Goal: Information Seeking & Learning: Learn about a topic

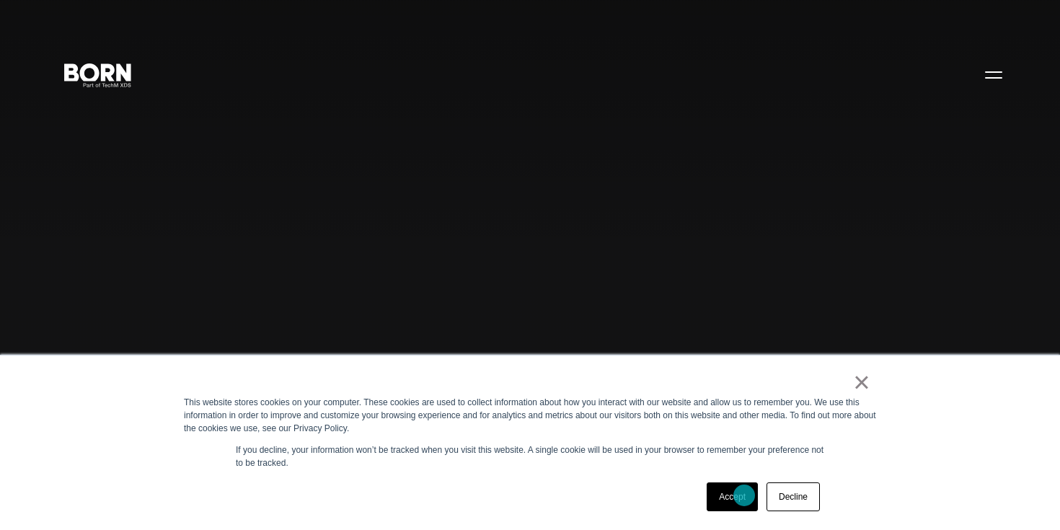
click at [745, 496] on link "Accept" at bounding box center [732, 497] width 51 height 29
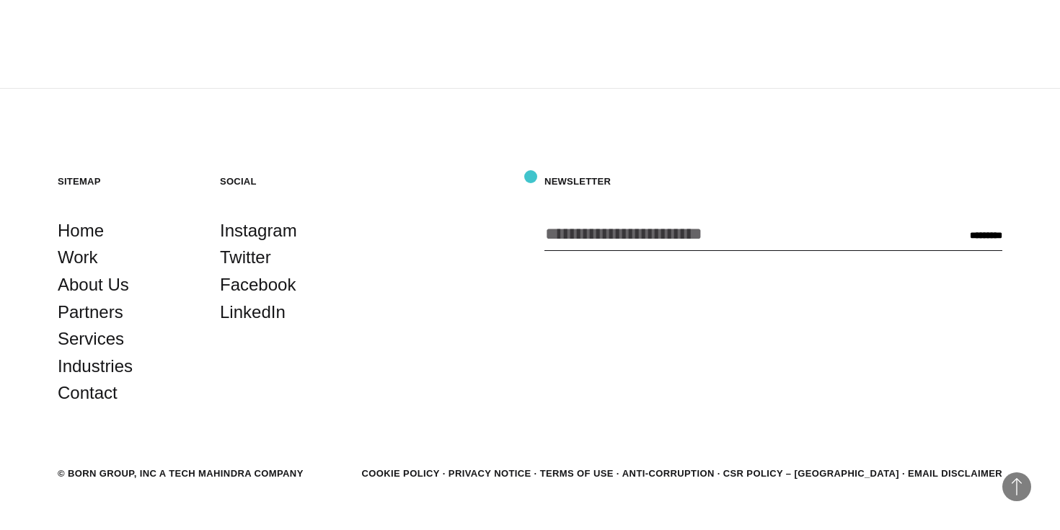
scroll to position [3927, 0]
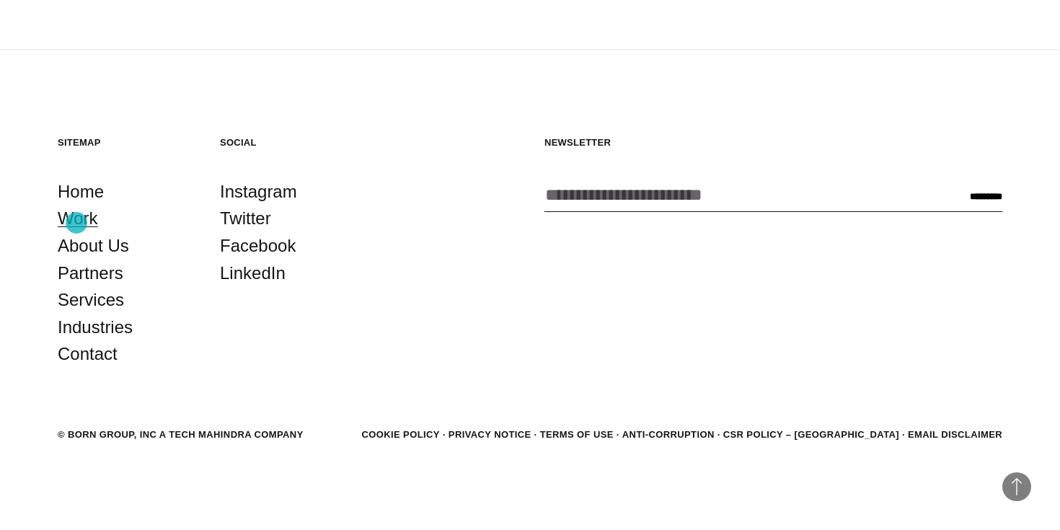
click at [76, 223] on link "Work" at bounding box center [78, 218] width 40 height 27
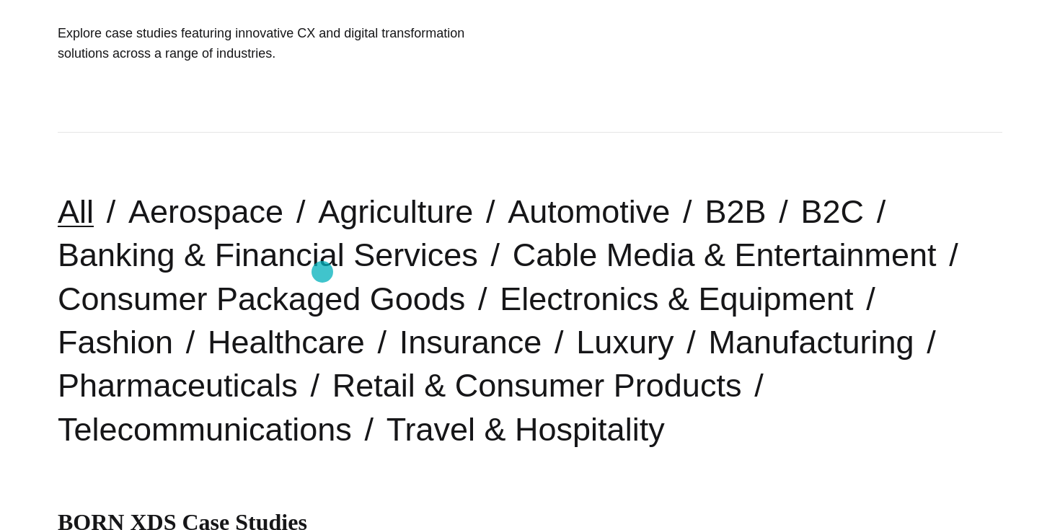
scroll to position [276, 0]
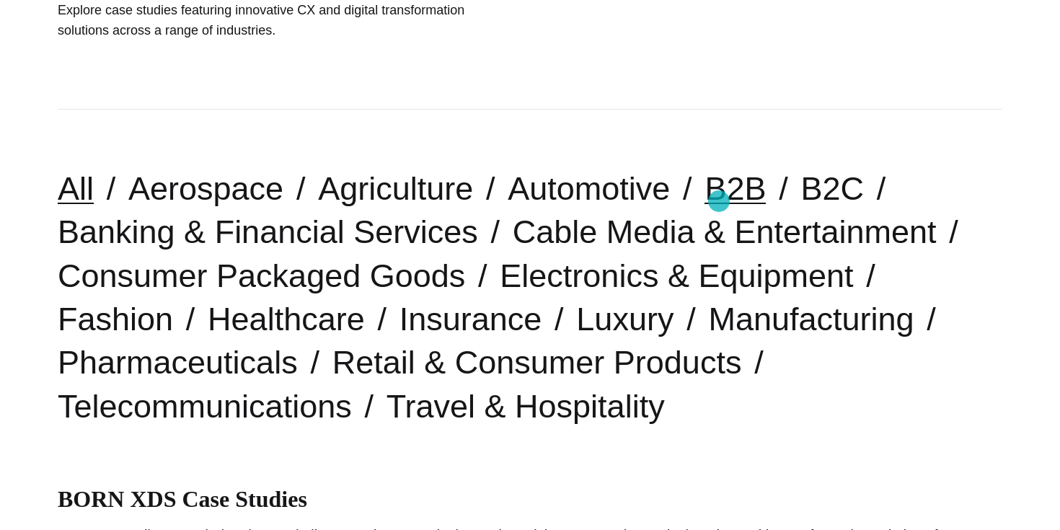
click at [719, 201] on link "B2B" at bounding box center [735, 188] width 61 height 37
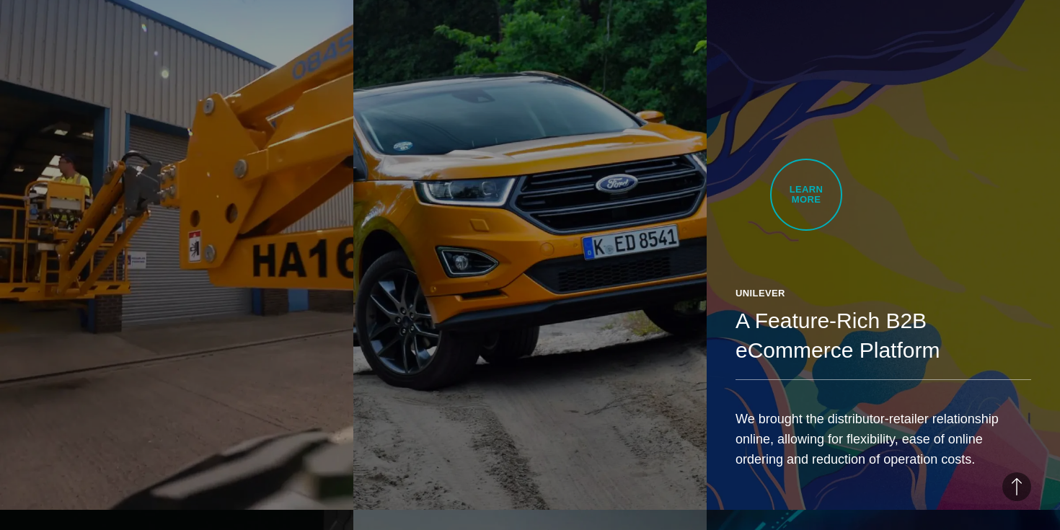
scroll to position [2050, 0]
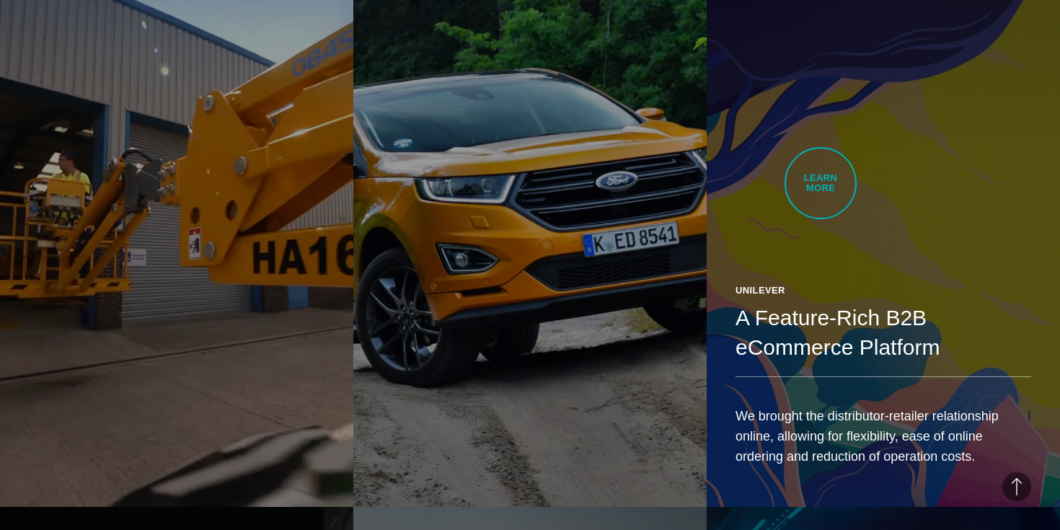
click at [822, 183] on link "Unilever A Feature-Rich B2B eCommerce Platform We brought the distributor-retai…" at bounding box center [883, 229] width 353 height 557
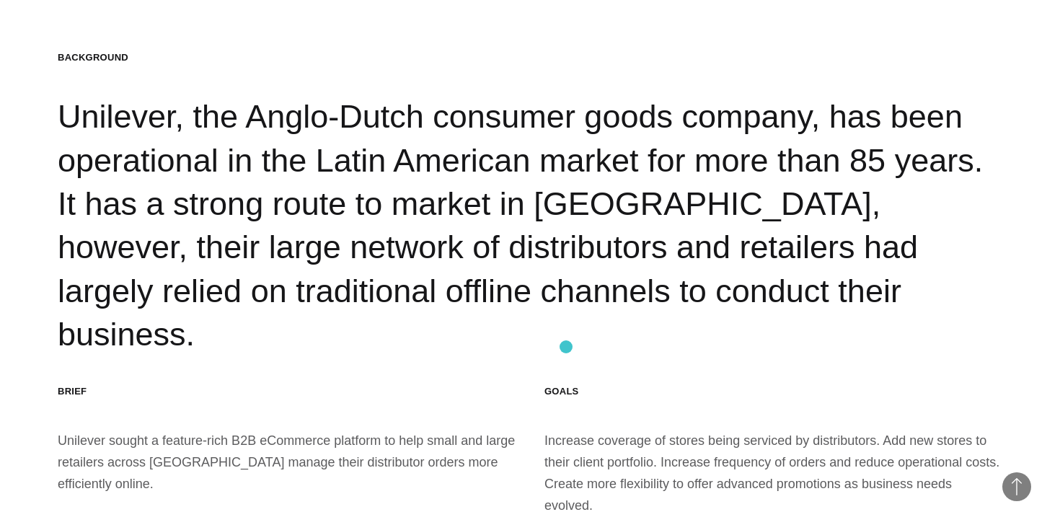
scroll to position [1510, 0]
